Goal: Task Accomplishment & Management: Manage account settings

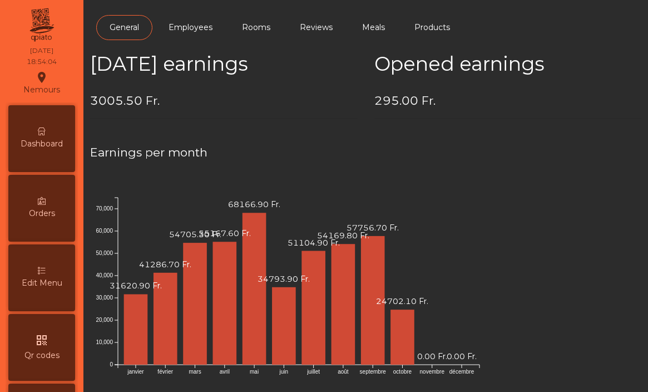
scroll to position [554, 0]
click at [47, 135] on div "Dashboard" at bounding box center [41, 138] width 67 height 67
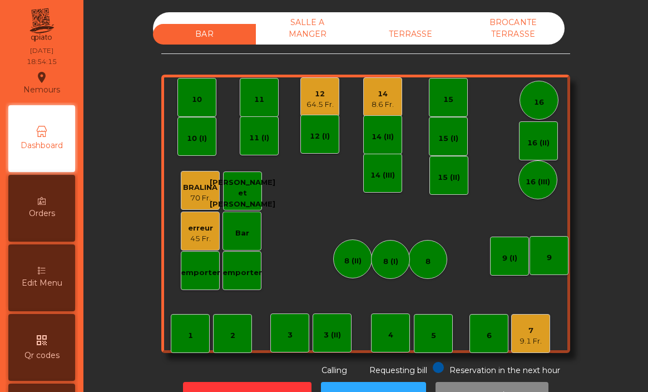
click at [389, 104] on div "8.6 Fr." at bounding box center [383, 104] width 22 height 11
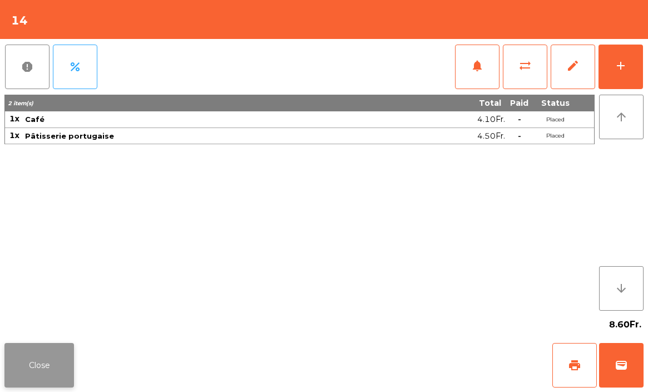
click at [52, 358] on button "Close" at bounding box center [39, 365] width 70 height 45
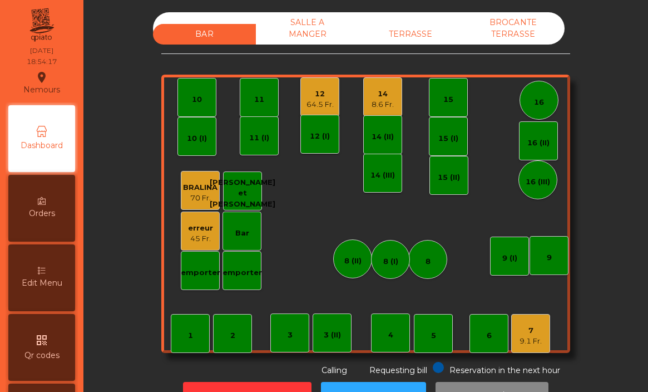
click at [527, 332] on div "7" at bounding box center [531, 330] width 22 height 11
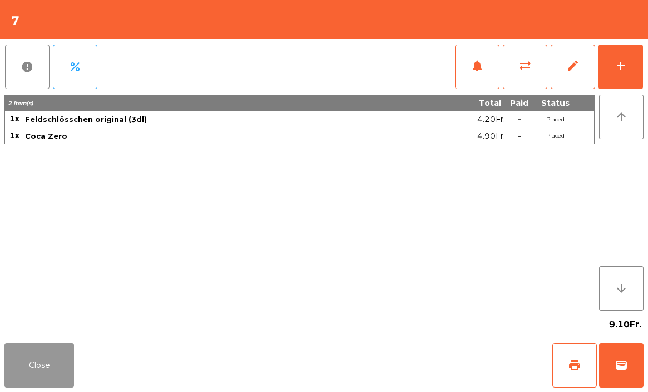
click at [50, 362] on button "Close" at bounding box center [39, 365] width 70 height 45
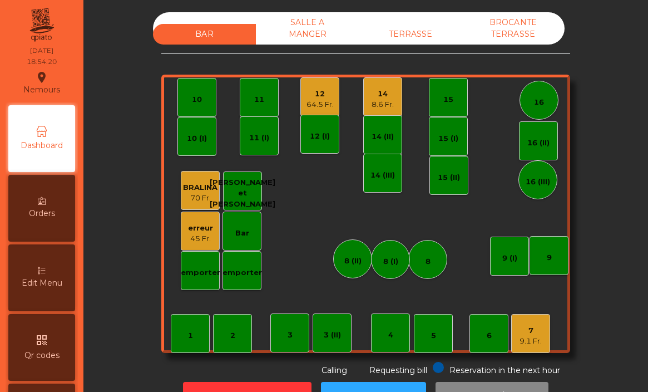
click at [191, 244] on div "45 Fr." at bounding box center [200, 238] width 25 height 11
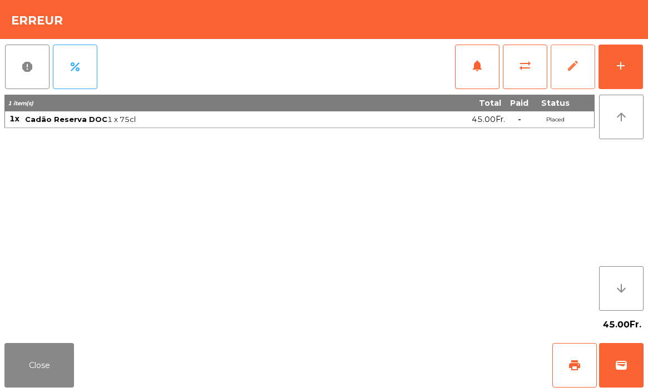
click at [563, 71] on button "edit" at bounding box center [573, 67] width 45 height 45
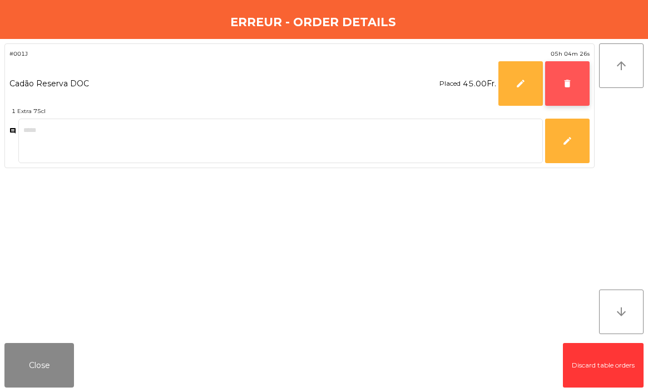
click at [564, 81] on span "delete" at bounding box center [568, 83] width 10 height 10
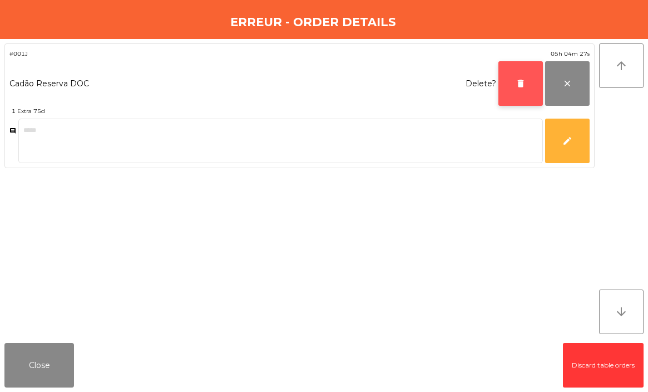
click at [505, 92] on button "delete" at bounding box center [521, 83] width 45 height 45
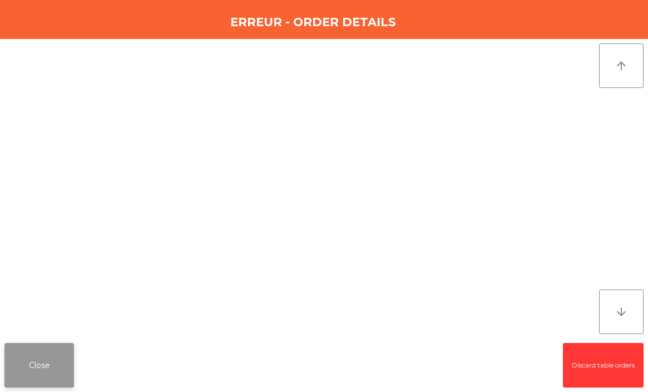
click at [36, 361] on button "Close" at bounding box center [39, 365] width 70 height 45
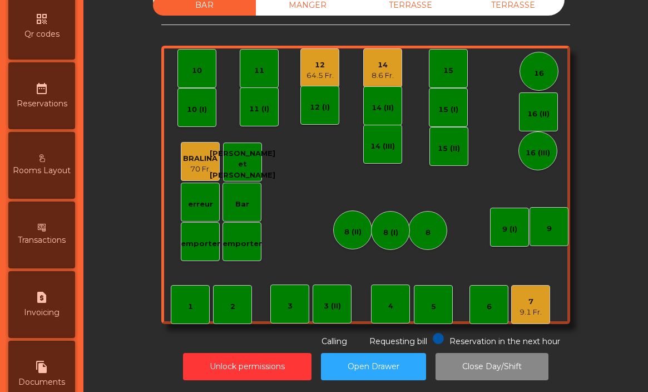
scroll to position [554, 0]
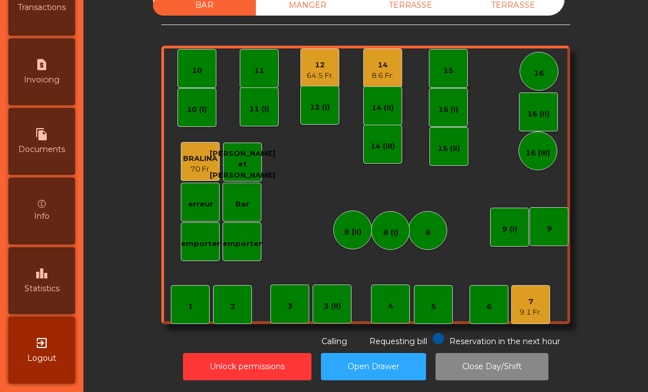
click at [29, 295] on div "leaderboard Statistics" at bounding box center [41, 280] width 67 height 67
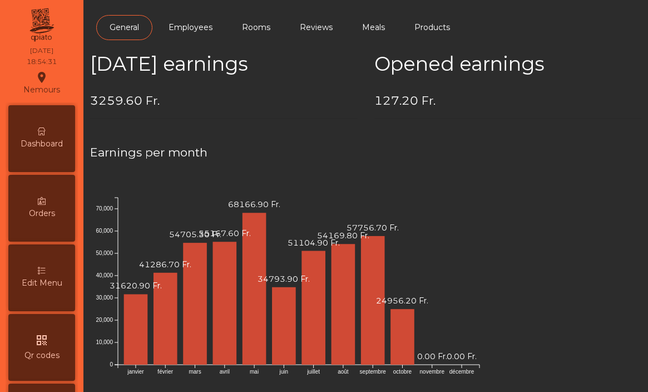
click at [49, 144] on span "Dashboard" at bounding box center [42, 144] width 42 height 12
